Goal: Task Accomplishment & Management: Complete application form

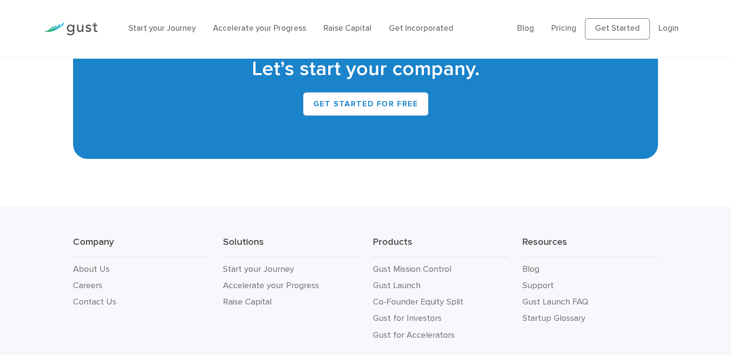
scroll to position [4403, 0]
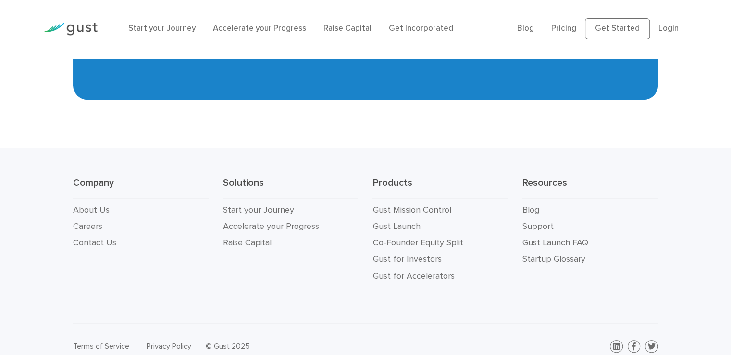
click at [232, 176] on h3 "Solutions" at bounding box center [290, 187] width 135 height 22
click at [393, 176] on h3 "Products" at bounding box center [439, 187] width 135 height 22
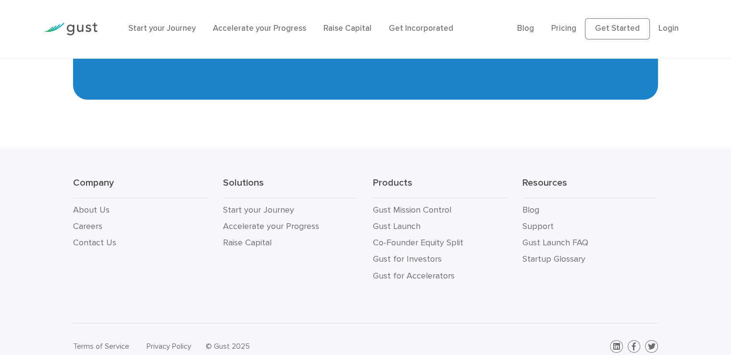
click at [393, 176] on h3 "Products" at bounding box center [439, 187] width 135 height 22
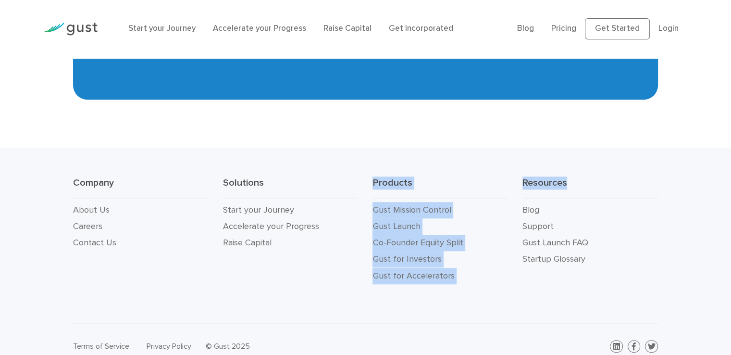
drag, startPoint x: 393, startPoint y: 172, endPoint x: 550, endPoint y: 179, distance: 157.8
click at [550, 179] on div "Company About Us Careers Contact Us Solutions Start your Journey Accelerate you…" at bounding box center [365, 230] width 599 height 108
click at [550, 179] on h3 "Resources" at bounding box center [589, 187] width 135 height 22
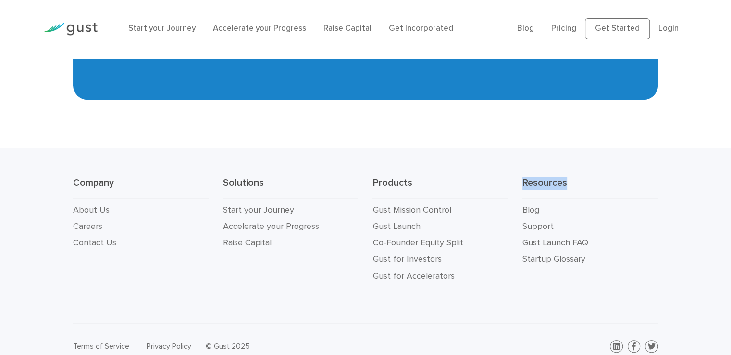
click at [550, 179] on h3 "Resources" at bounding box center [589, 187] width 135 height 22
click at [648, 202] on li "Blog" at bounding box center [589, 210] width 135 height 16
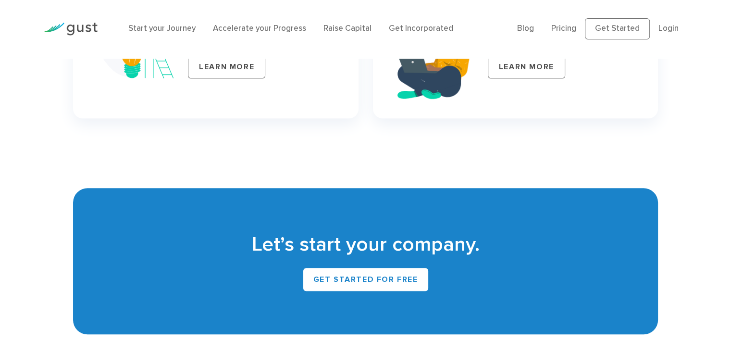
scroll to position [4190, 0]
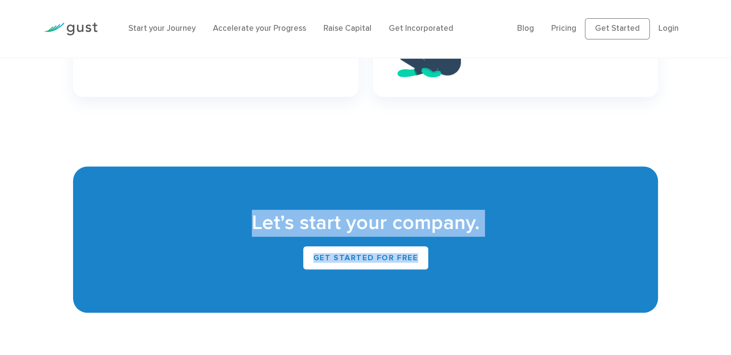
drag, startPoint x: 238, startPoint y: 200, endPoint x: 503, endPoint y: 221, distance: 265.6
click at [503, 221] on h2 "Let’s start your company." at bounding box center [365, 222] width 556 height 27
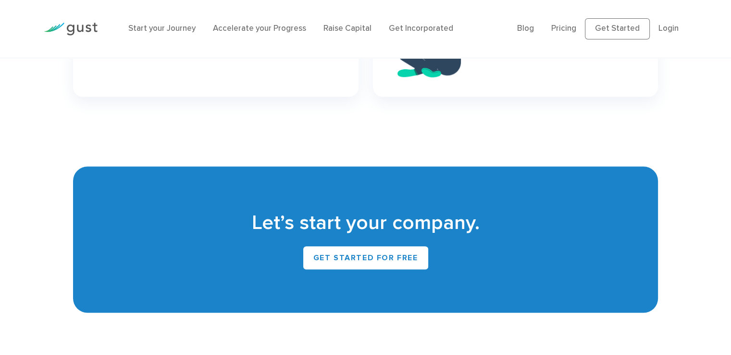
click at [575, 246] on div "Get Started for Free" at bounding box center [365, 257] width 556 height 23
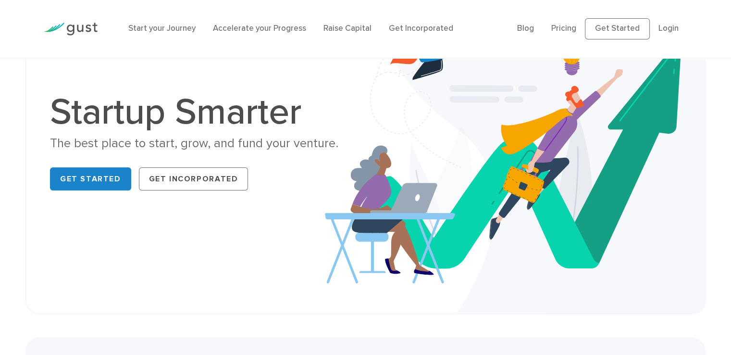
scroll to position [119, 0]
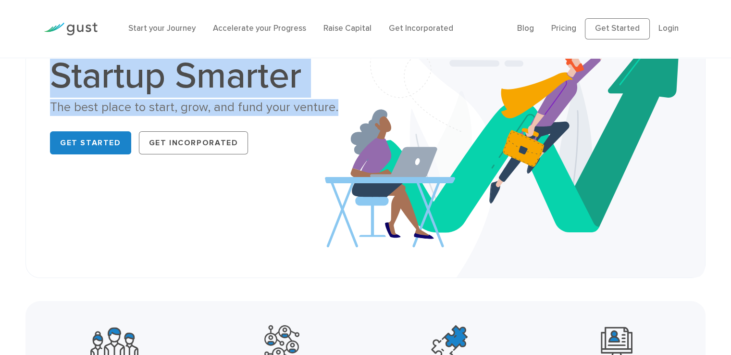
drag, startPoint x: 46, startPoint y: 73, endPoint x: 334, endPoint y: 103, distance: 289.4
click at [334, 103] on div "Startup Smarter The best place to start, grow, and fund your venture. Get Start…" at bounding box center [204, 108] width 322 height 100
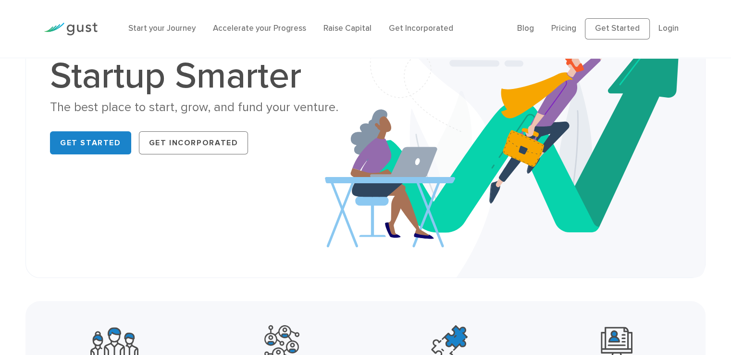
click at [306, 183] on div "Startup Smarter The best place to start, grow, and fund your venture. Get Start…" at bounding box center [365, 108] width 645 height 290
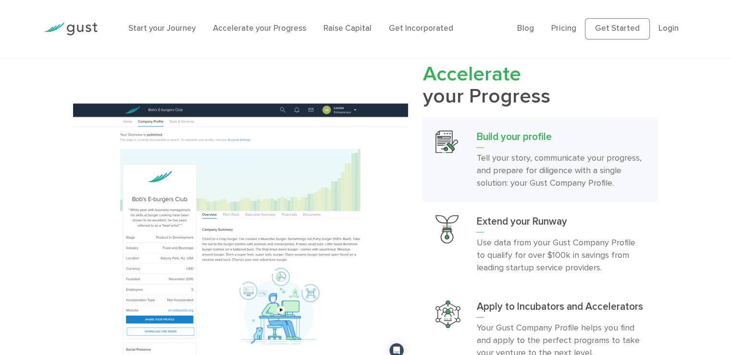
scroll to position [961, 0]
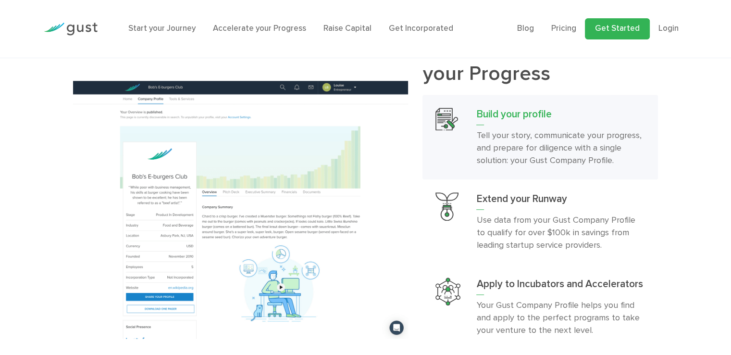
click at [628, 29] on link "Get Started" at bounding box center [617, 28] width 65 height 21
